Goal: Find specific page/section: Find specific page/section

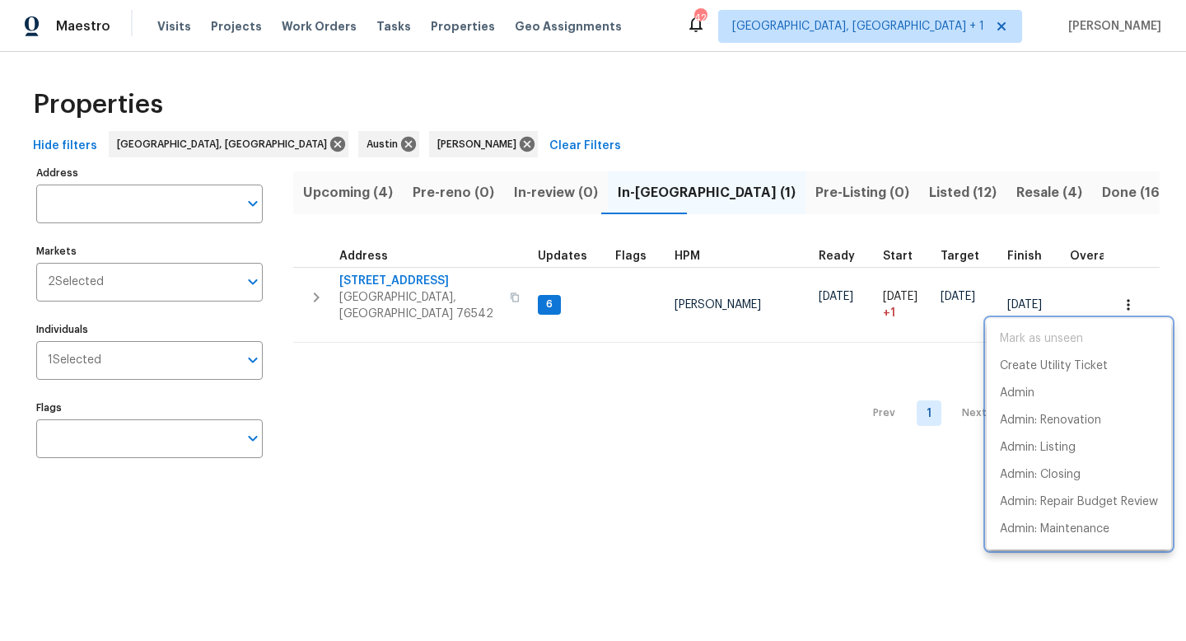
click at [840, 191] on div at bounding box center [593, 320] width 1186 height 641
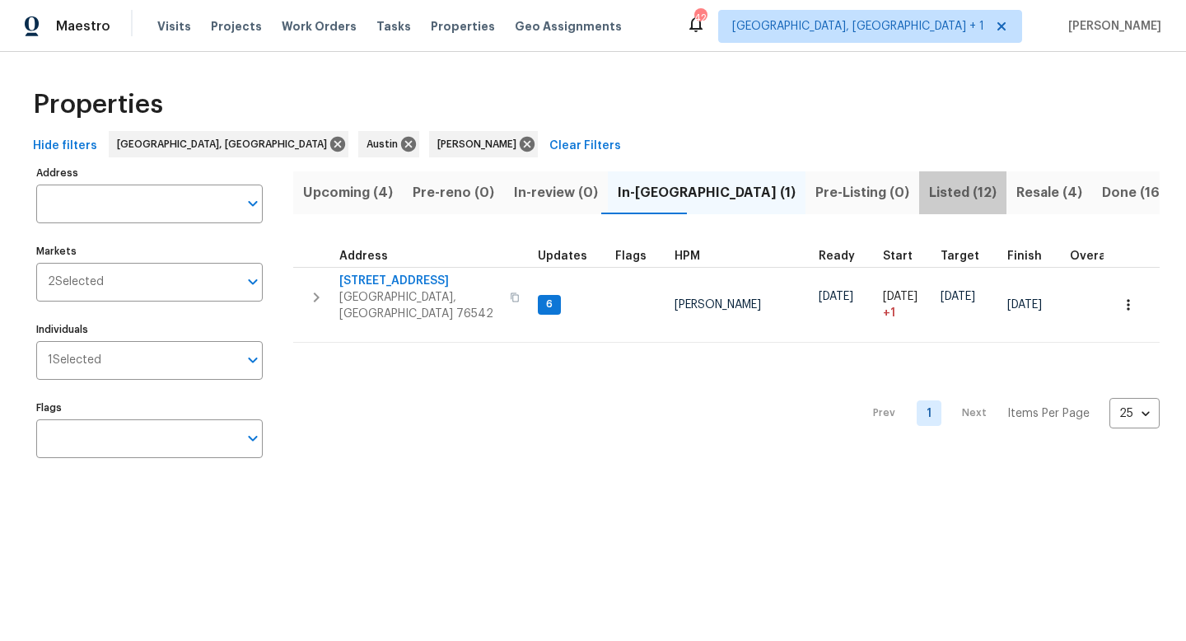
click at [929, 194] on span "Listed (12)" at bounding box center [963, 192] width 68 height 23
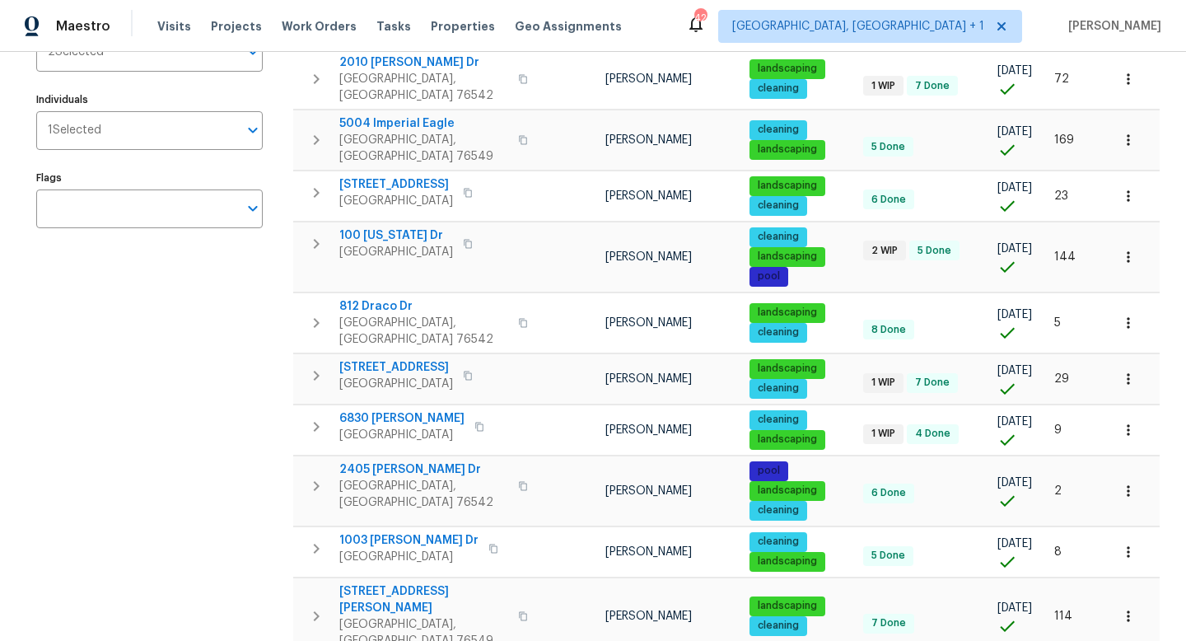
scroll to position [263, 0]
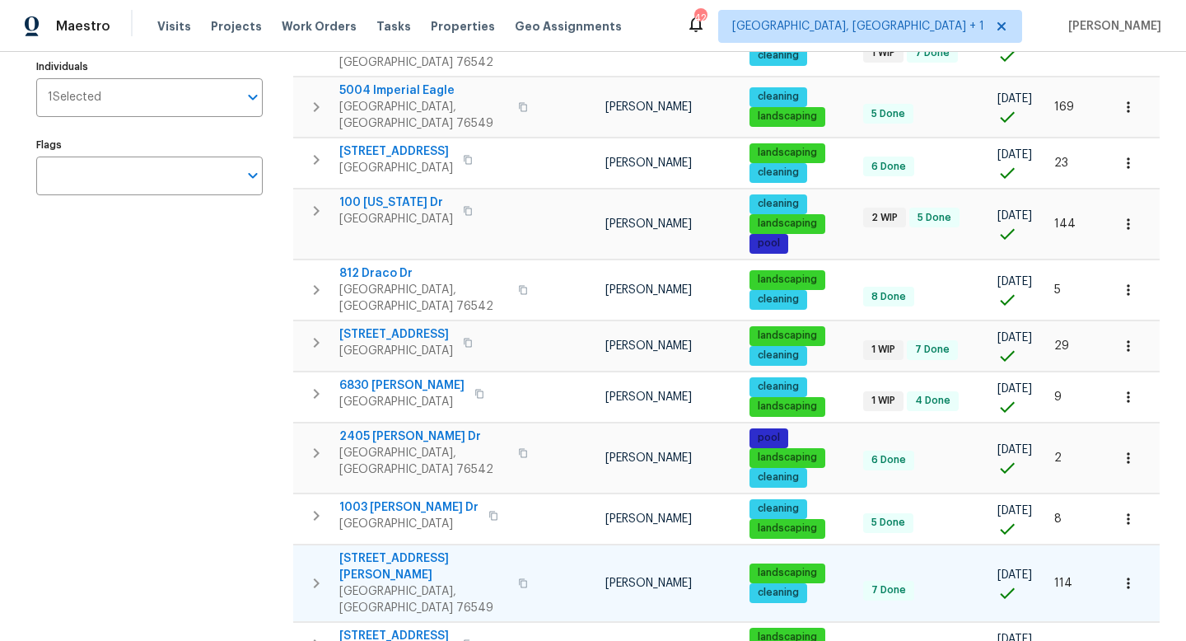
click at [396, 550] on span "6502 Griffith Loop" at bounding box center [423, 566] width 169 height 33
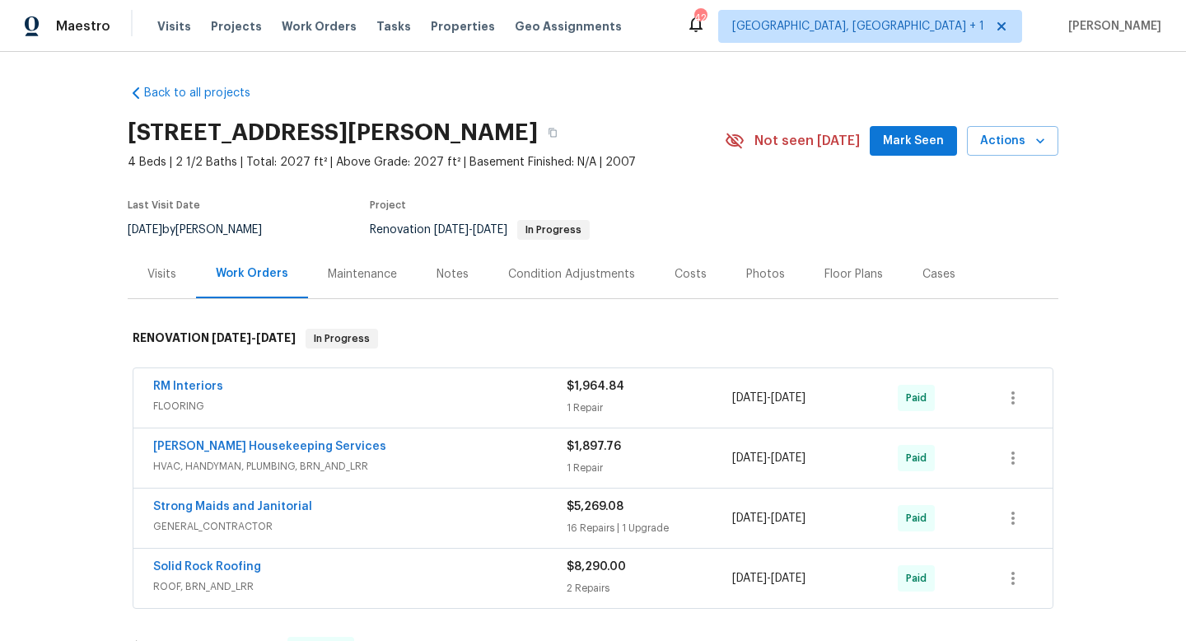
click at [339, 442] on div "[PERSON_NAME] Housekeeping Services" at bounding box center [359, 448] width 413 height 20
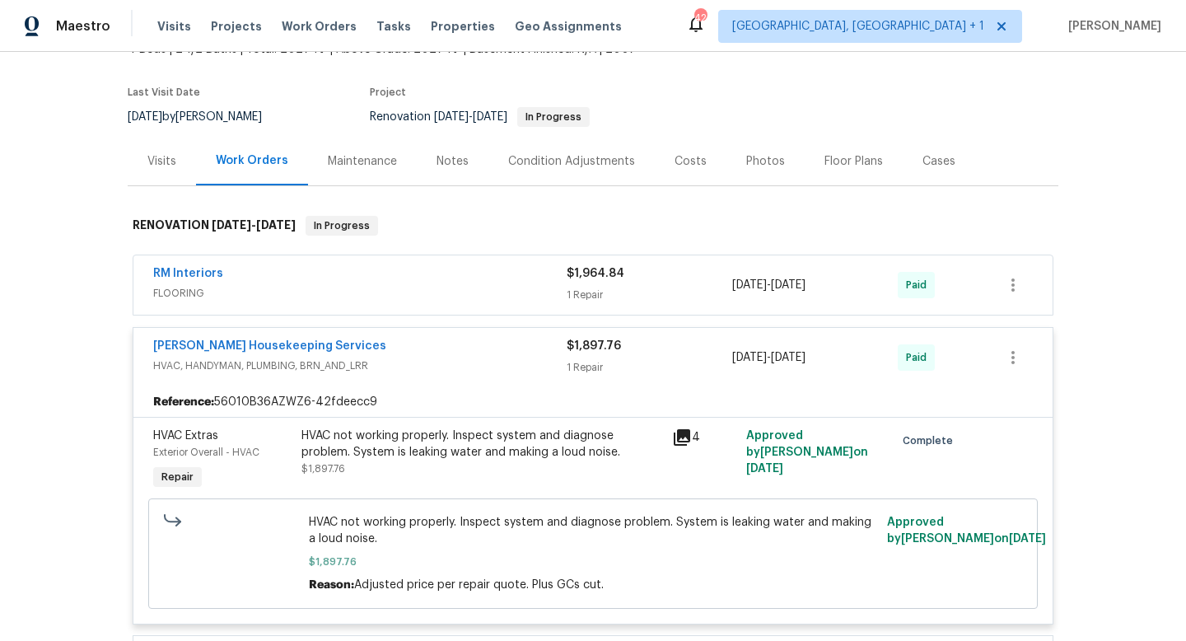
scroll to position [119, 0]
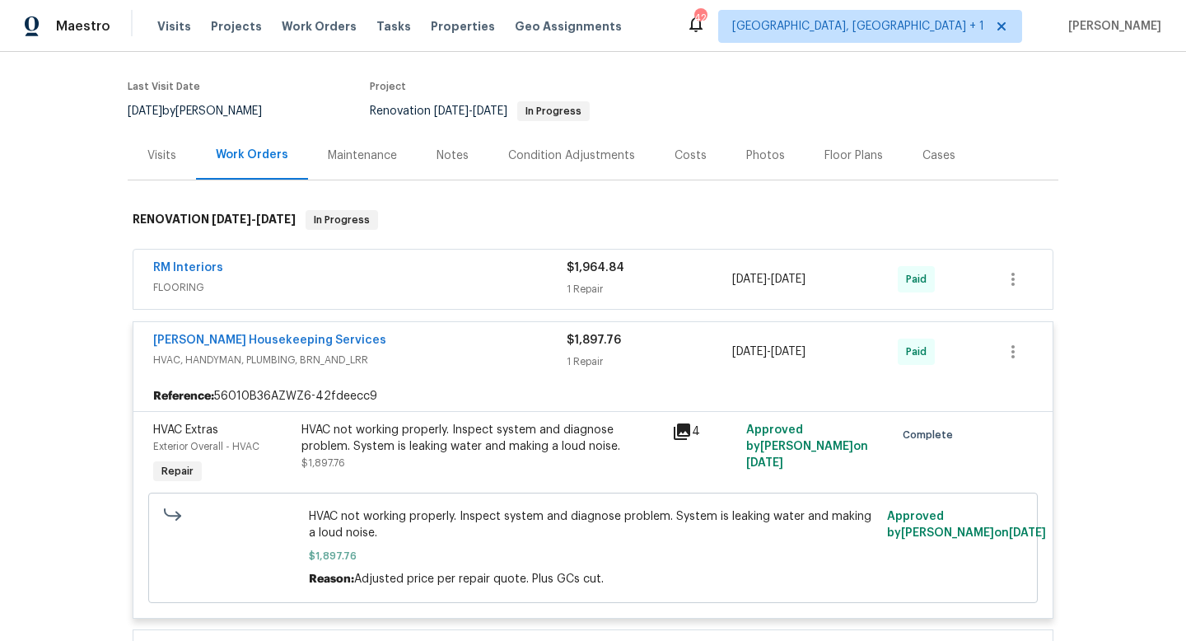
click at [409, 363] on span "HVAC, HANDYMAN, PLUMBING, BRN_AND_LRR" at bounding box center [359, 360] width 413 height 16
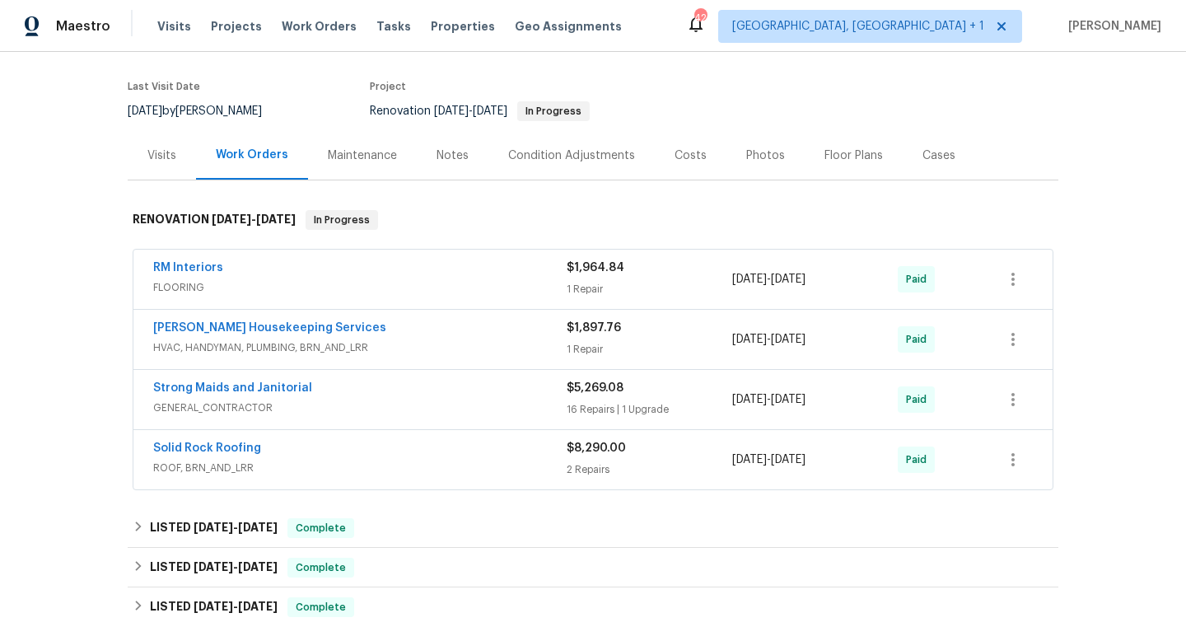
click at [409, 363] on div "[PERSON_NAME] Housekeeping Services HVAC, HANDYMAN, PLUMBING, BRN_AND_LRR $1,89…" at bounding box center [592, 339] width 919 height 59
click at [389, 324] on div "[PERSON_NAME] Housekeeping Services" at bounding box center [359, 329] width 413 height 20
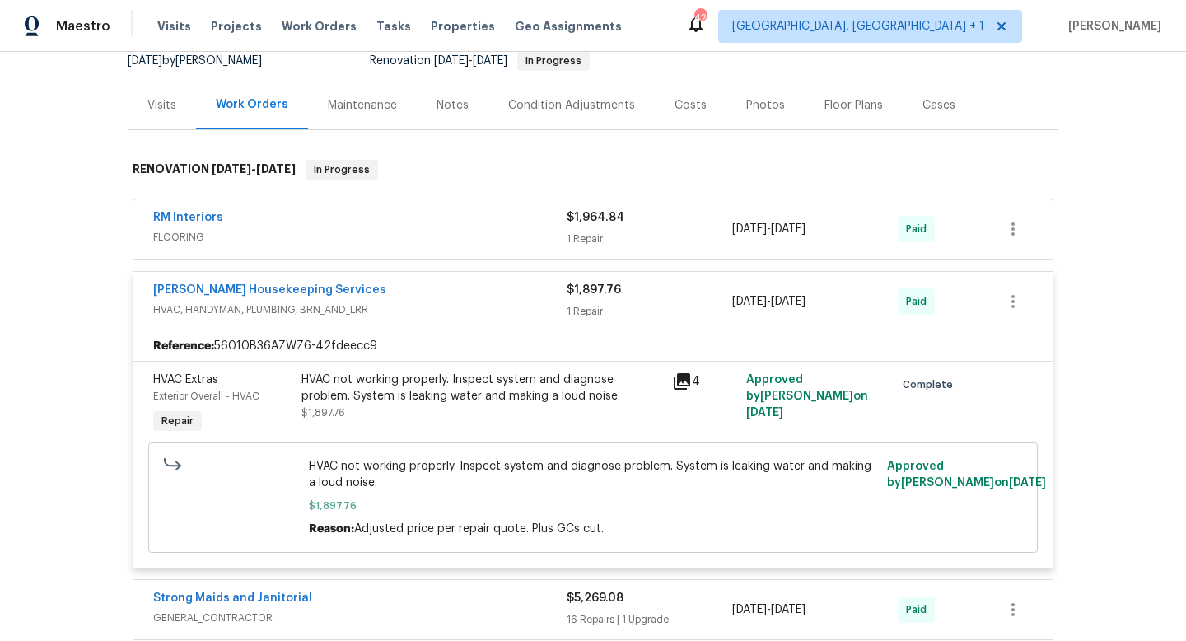
scroll to position [175, 0]
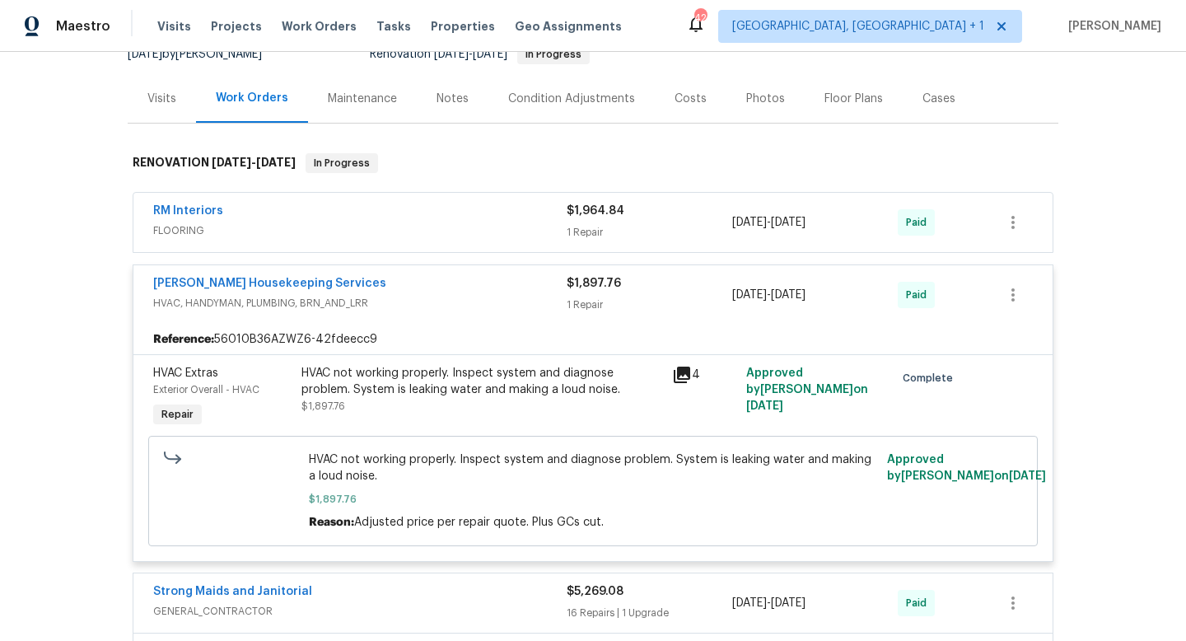
click at [413, 390] on div "HVAC not working properly. Inspect system and diagnose problem. System is leaki…" at bounding box center [481, 381] width 361 height 33
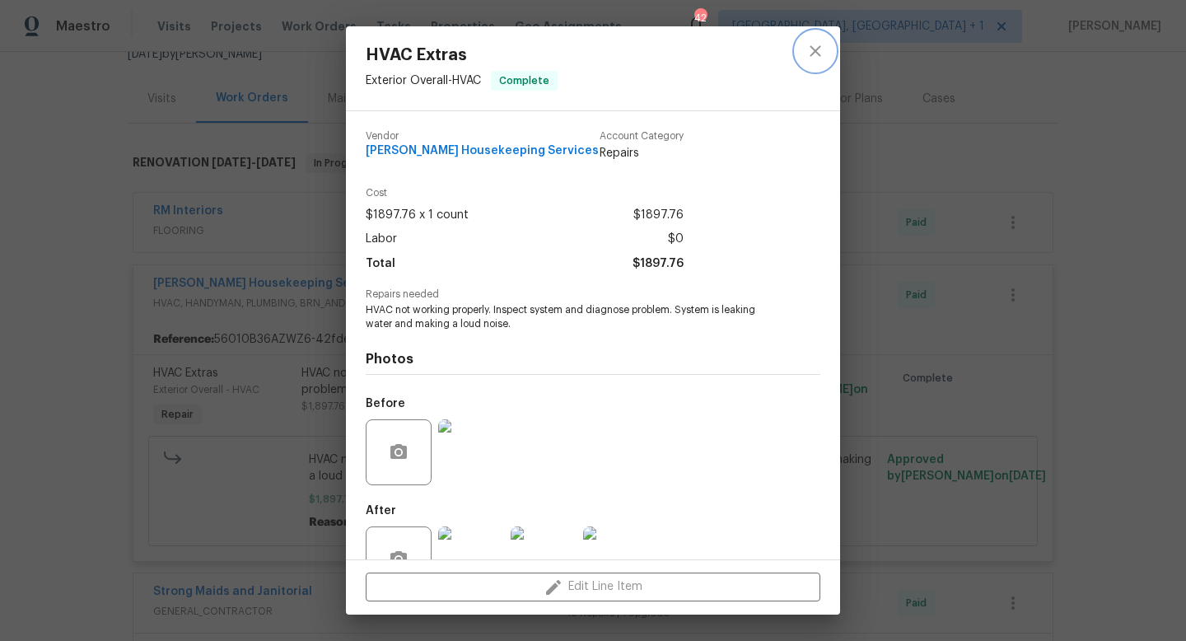
drag, startPoint x: 821, startPoint y: 40, endPoint x: 772, endPoint y: 59, distance: 52.1
click at [772, 59] on div "HVAC Extras Exterior Overall - HVAC Complete" at bounding box center [593, 68] width 494 height 84
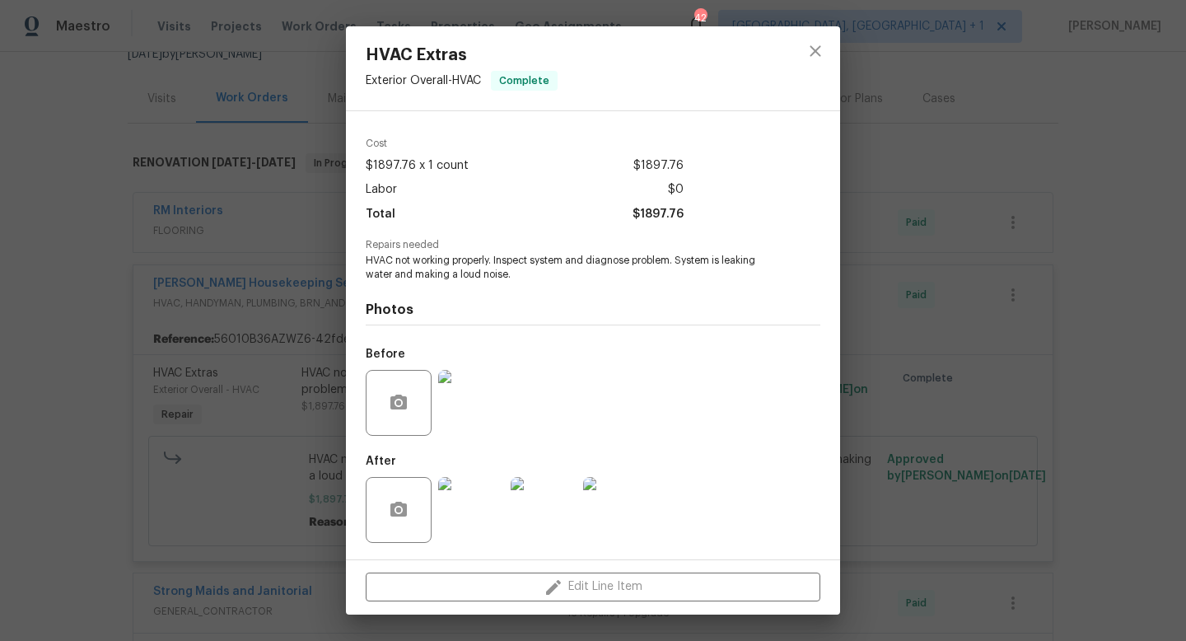
click at [554, 500] on img at bounding box center [543, 510] width 66 height 66
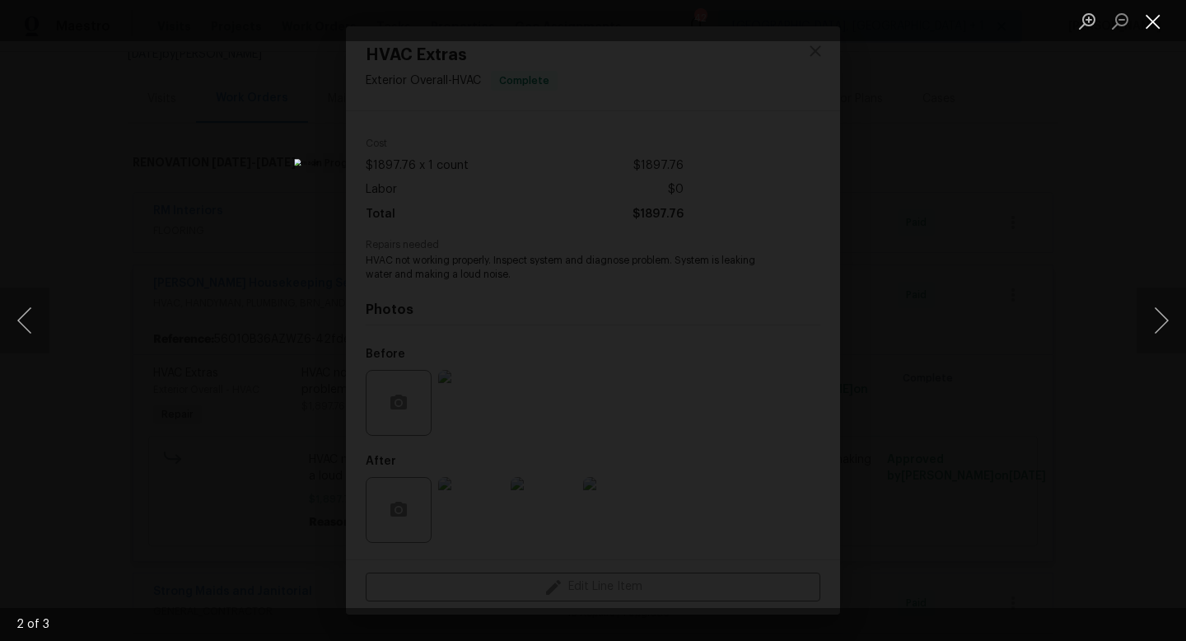
click at [1150, 31] on button "Close lightbox" at bounding box center [1152, 21] width 33 height 29
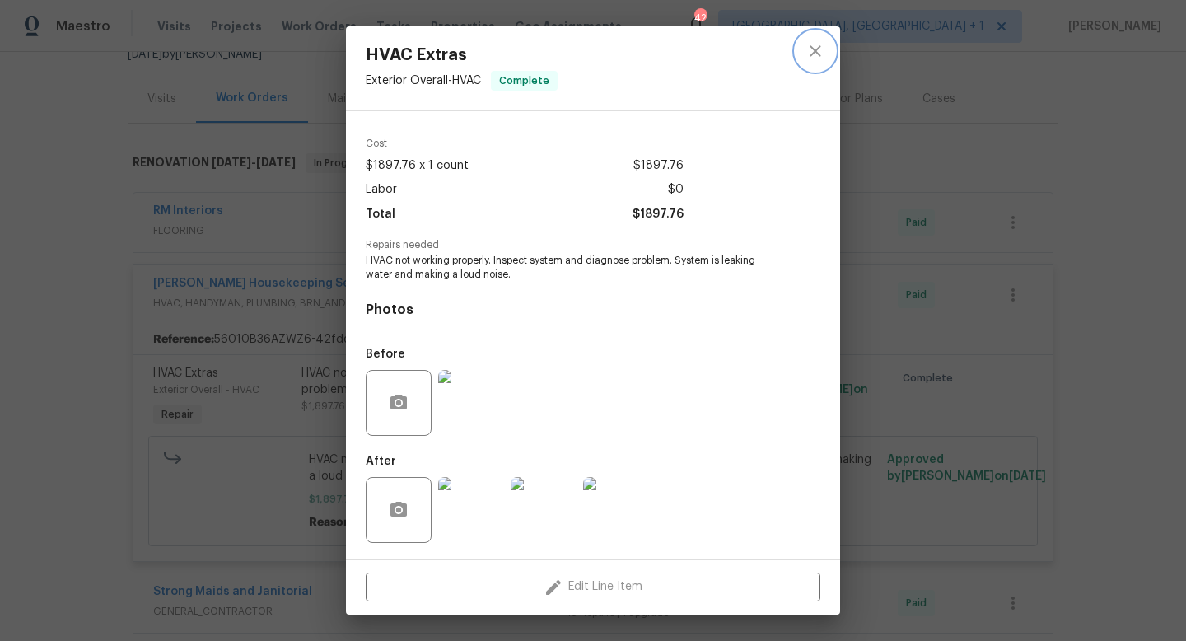
click at [814, 55] on icon "close" at bounding box center [815, 51] width 20 height 20
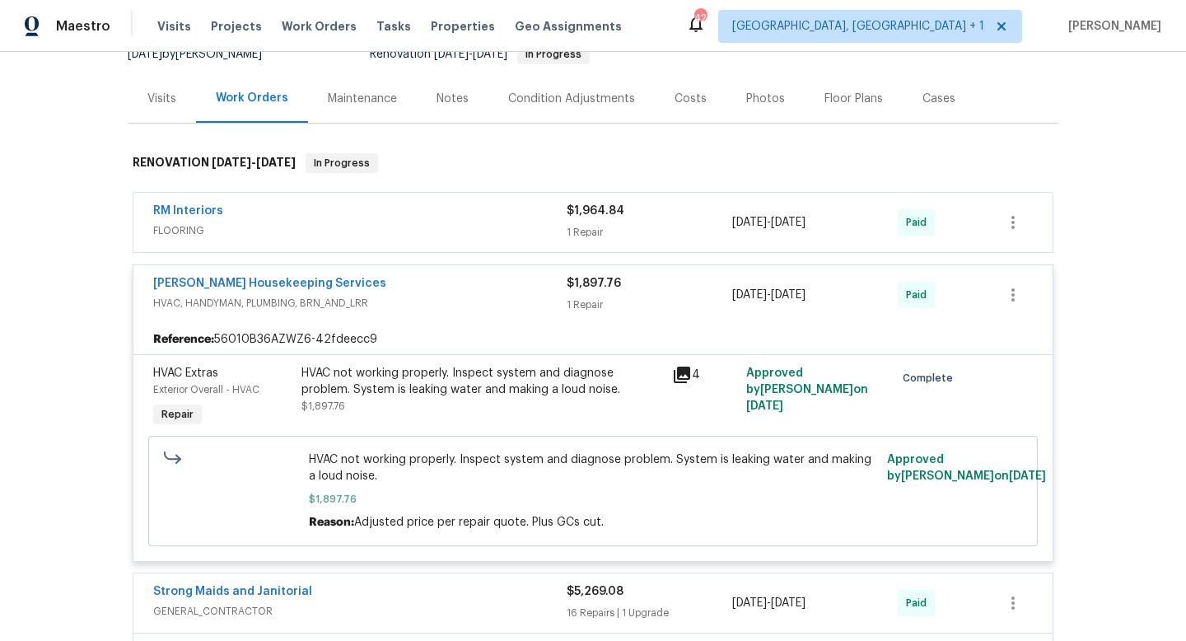
click at [481, 290] on div "[PERSON_NAME] Housekeeping Services" at bounding box center [359, 285] width 413 height 20
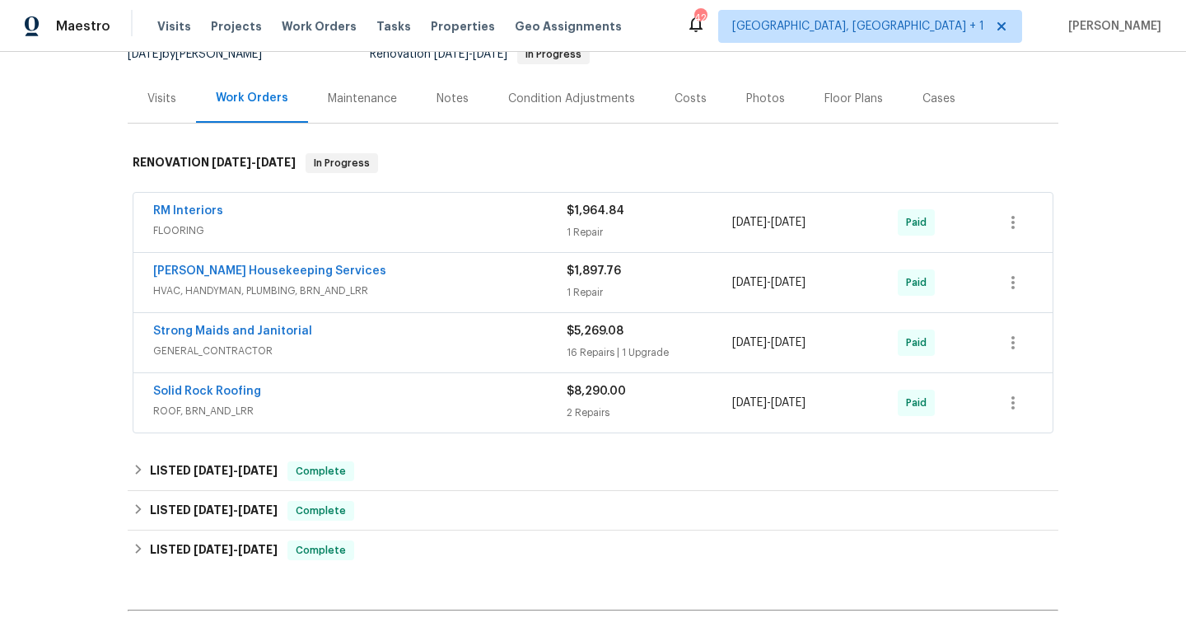
click at [406, 286] on span "HVAC, HANDYMAN, PLUMBING, BRN_AND_LRR" at bounding box center [359, 290] width 413 height 16
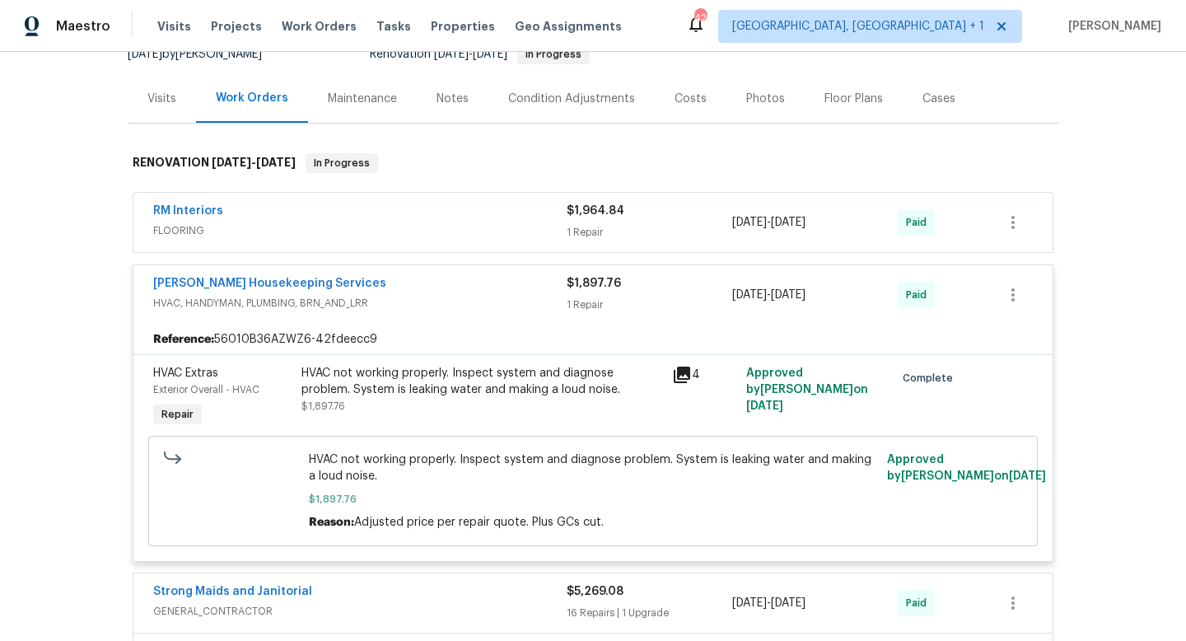
click at [435, 287] on div "[PERSON_NAME] Housekeeping Services" at bounding box center [359, 285] width 413 height 20
